Goal: Ask a question

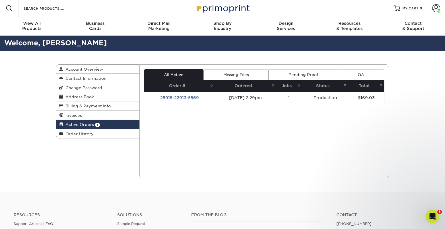
click at [216, 132] on div "Current Orders 1 Active 0 Missing Files" at bounding box center [265, 121] width 250 height 114
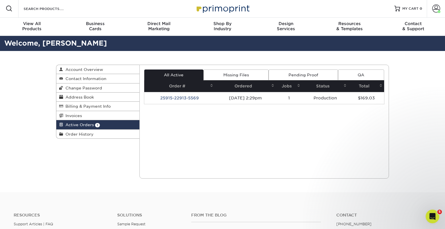
click at [251, 74] on link "Missing Files" at bounding box center [236, 74] width 65 height 11
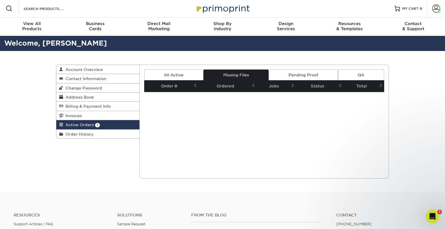
click at [290, 74] on link "Pending Proof" at bounding box center [303, 74] width 69 height 11
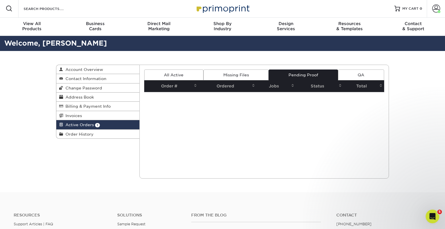
click at [171, 75] on link "All Active" at bounding box center [173, 74] width 59 height 11
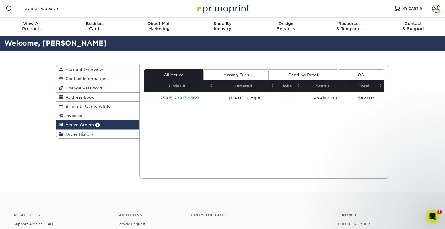
click at [227, 98] on td "[DATE] 2:29pm" at bounding box center [245, 98] width 61 height 12
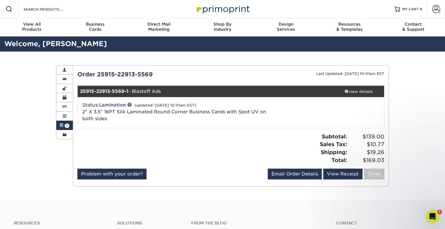
drag, startPoint x: 79, startPoint y: 74, endPoint x: 156, endPoint y: 75, distance: 77.4
click at [156, 75] on div "Order 25915-22913-5569" at bounding box center [152, 74] width 158 height 9
copy div "Order 25915-22913-5569"
click at [430, 213] on icon "Open Intercom Messenger" at bounding box center [431, 215] width 9 height 9
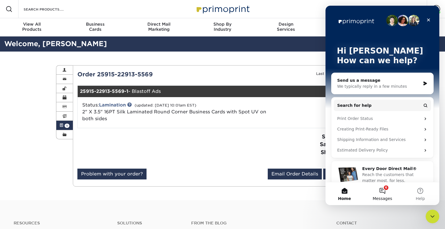
click at [384, 189] on button "6 Messages" at bounding box center [383, 193] width 38 height 23
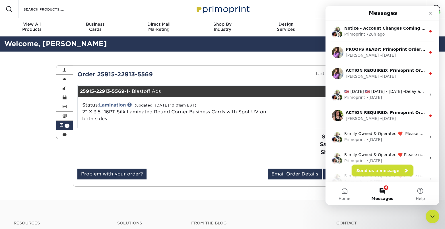
click at [369, 173] on button "Send us a message" at bounding box center [383, 170] width 62 height 11
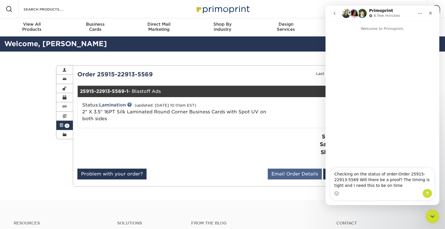
type textarea "Checking on the status of order:Order 25915-22913-5569 Will there be a proof? T…"
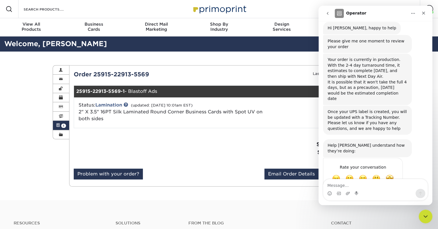
scroll to position [63, 0]
